Goal: Check status

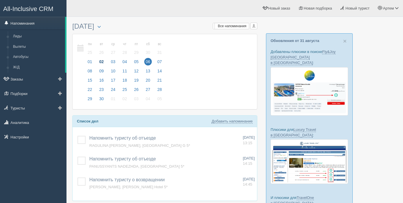
click at [31, 24] on link "Напоминания" at bounding box center [32, 23] width 65 height 13
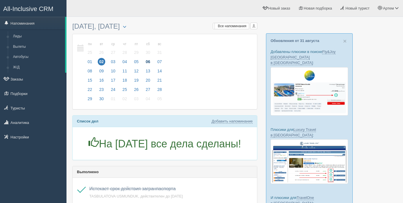
click at [150, 63] on span "06" at bounding box center [148, 62] width 8 height 8
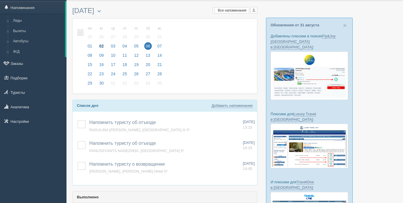
scroll to position [16, 0]
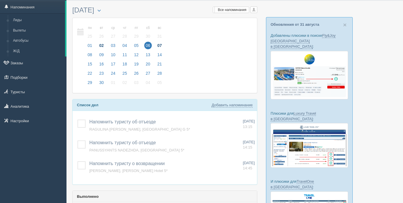
click at [163, 45] on span "07" at bounding box center [160, 46] width 8 height 8
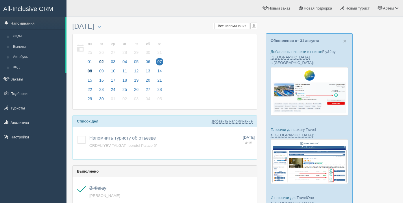
click at [90, 70] on span "08" at bounding box center [90, 71] width 8 height 8
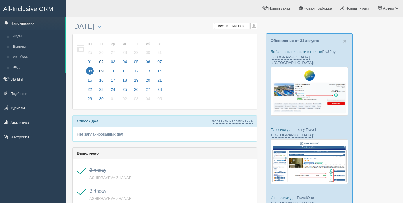
click at [102, 69] on span "09" at bounding box center [102, 71] width 8 height 8
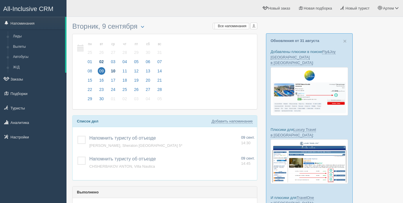
click at [113, 69] on span "10" at bounding box center [113, 71] width 8 height 8
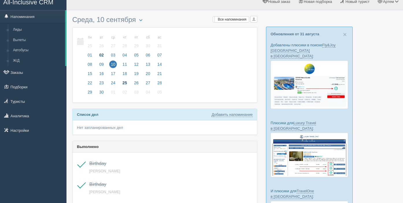
scroll to position [7, 0]
click at [123, 63] on span "11" at bounding box center [125, 64] width 8 height 8
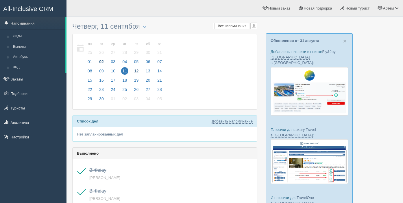
click at [137, 72] on span "12" at bounding box center [137, 71] width 8 height 8
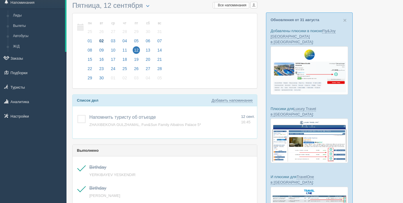
scroll to position [21, 0]
click at [146, 47] on span "13" at bounding box center [148, 50] width 8 height 8
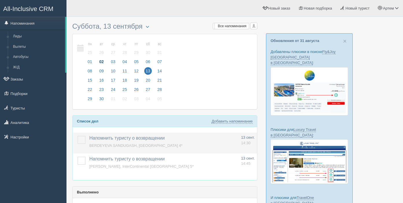
click at [77, 136] on label at bounding box center [77, 136] width 0 height 0
click at [0, 0] on input "checkbox" at bounding box center [0, 0] width 0 height 0
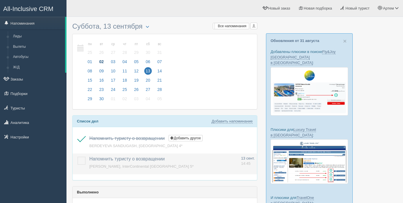
click at [77, 156] on label at bounding box center [77, 156] width 0 height 0
click at [0, 0] on input "checkbox" at bounding box center [0, 0] width 0 height 0
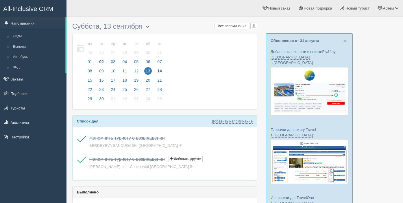
click at [160, 69] on span "14" at bounding box center [160, 71] width 8 height 8
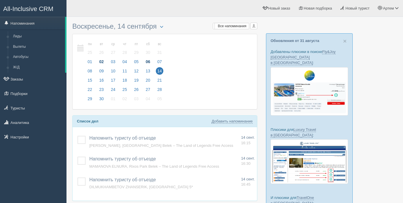
click at [150, 63] on span "06" at bounding box center [148, 62] width 8 height 8
click at [21, 19] on link "Напоминания" at bounding box center [32, 23] width 65 height 13
